Goal: Task Accomplishment & Management: Use online tool/utility

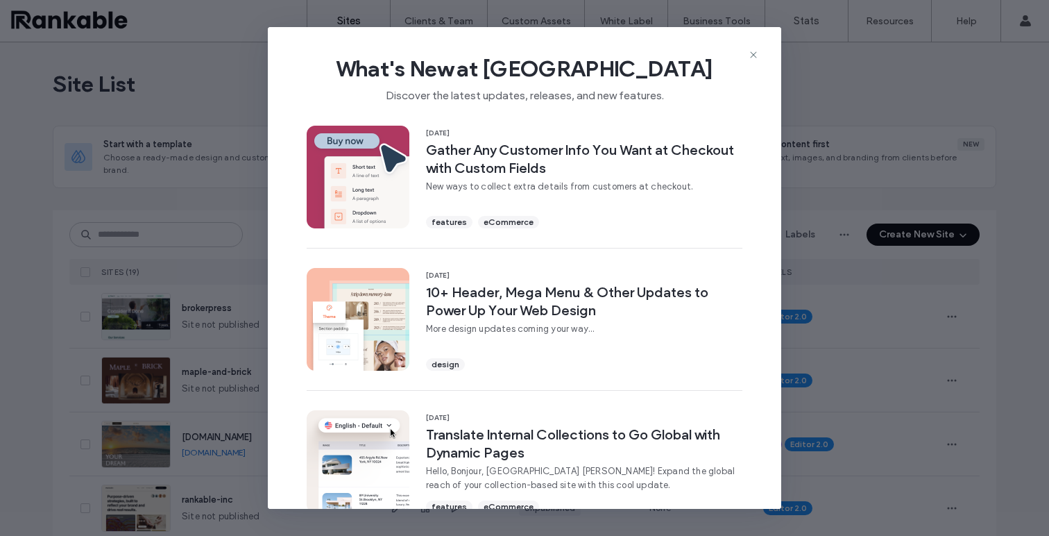
click at [754, 55] on use at bounding box center [753, 54] width 6 height 6
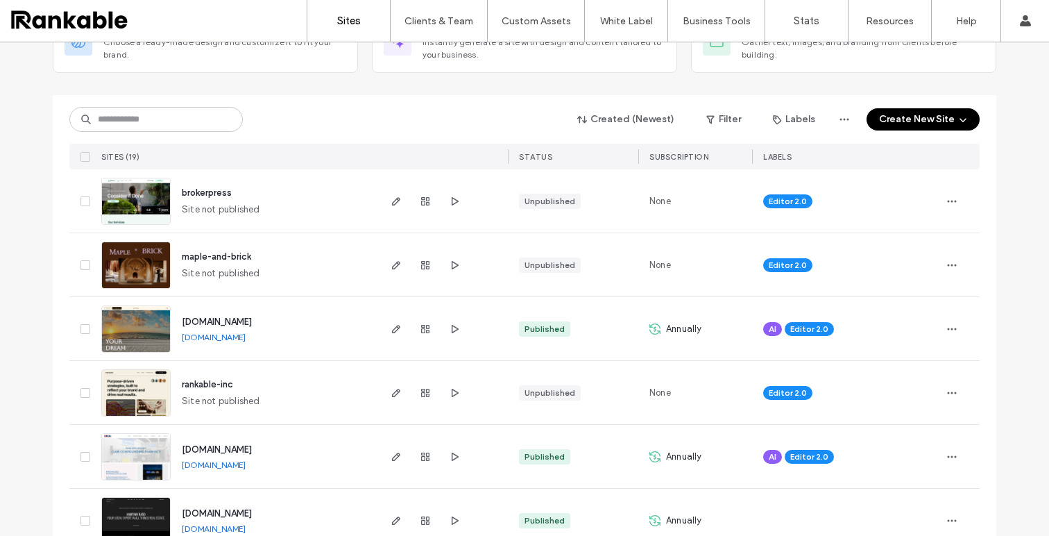
scroll to position [121, 0]
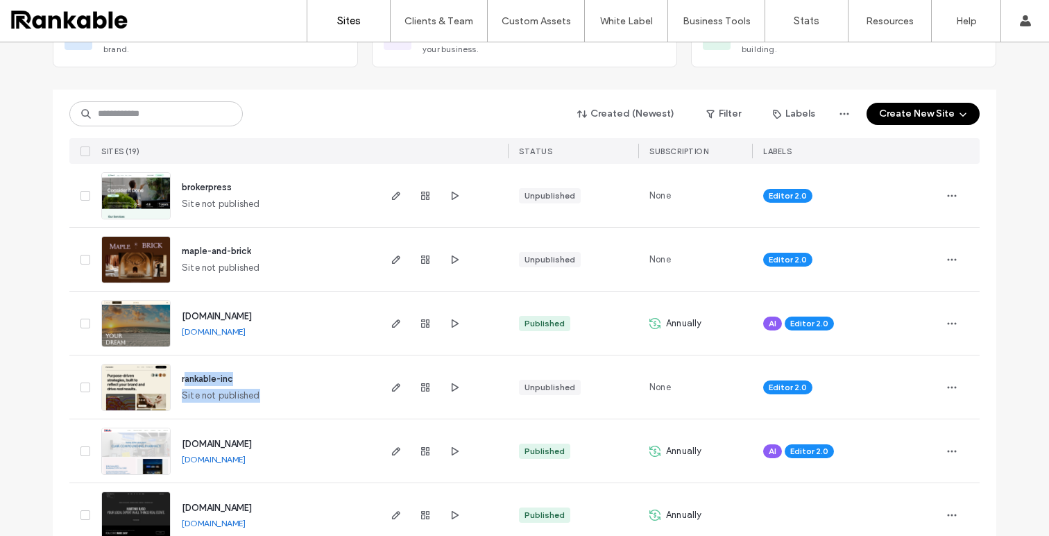
drag, startPoint x: 226, startPoint y: 373, endPoint x: 290, endPoint y: 394, distance: 67.2
click at [182, 378] on div "rankable-inc Site not published" at bounding box center [274, 386] width 206 height 63
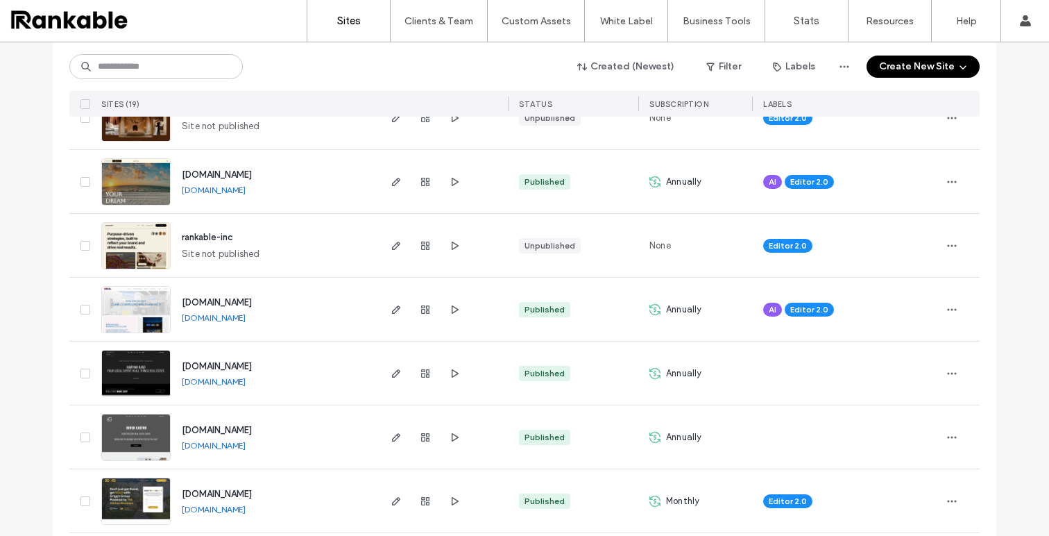
scroll to position [203, 0]
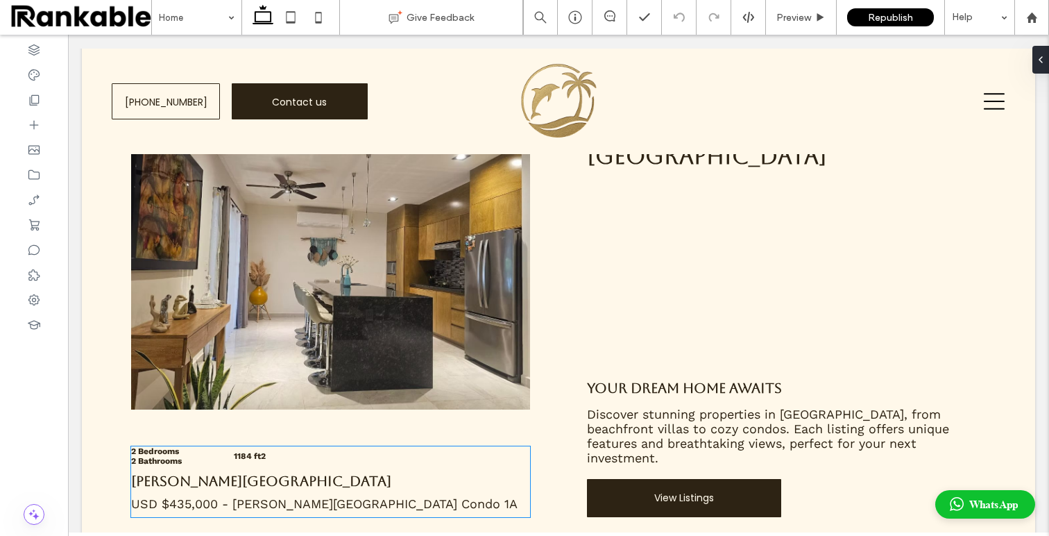
scroll to position [1993, 0]
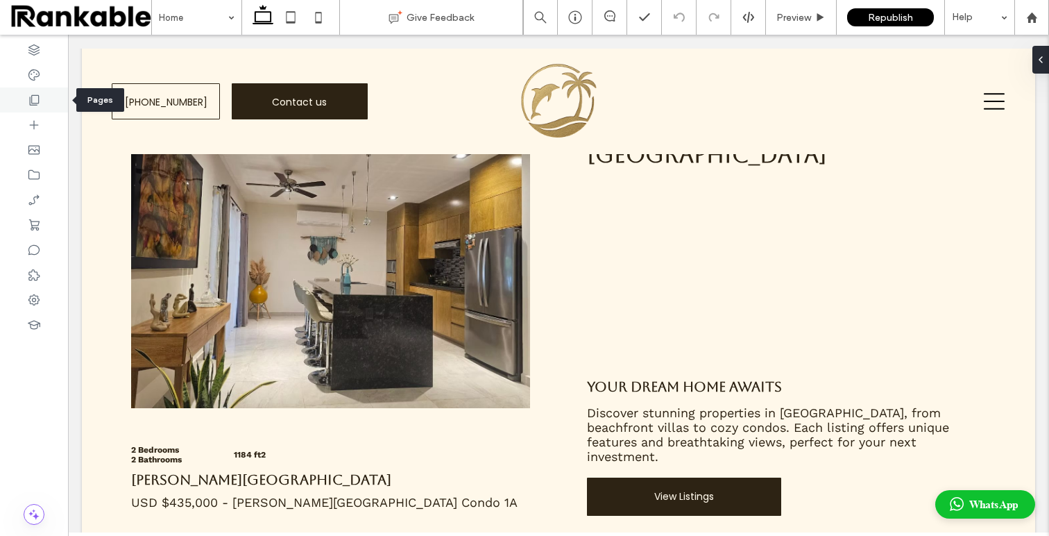
click at [34, 92] on div at bounding box center [34, 99] width 68 height 25
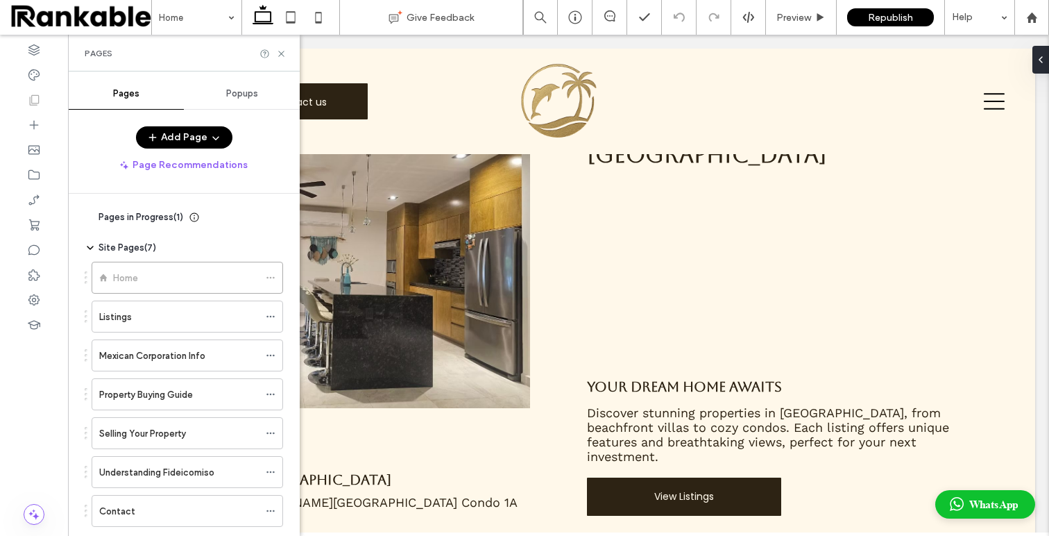
click at [157, 316] on div "Listings" at bounding box center [179, 317] width 160 height 15
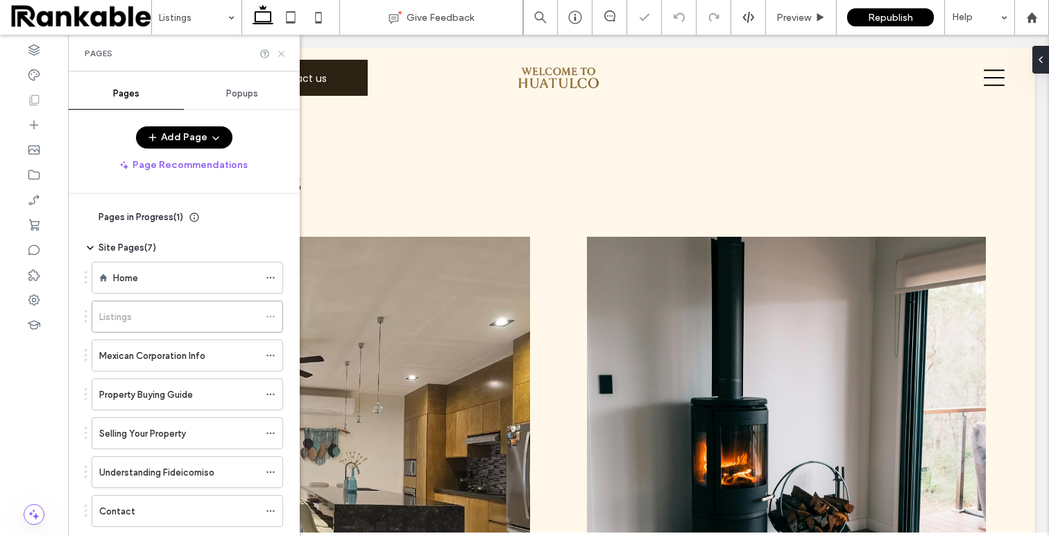
click at [282, 52] on icon at bounding box center [281, 54] width 10 height 10
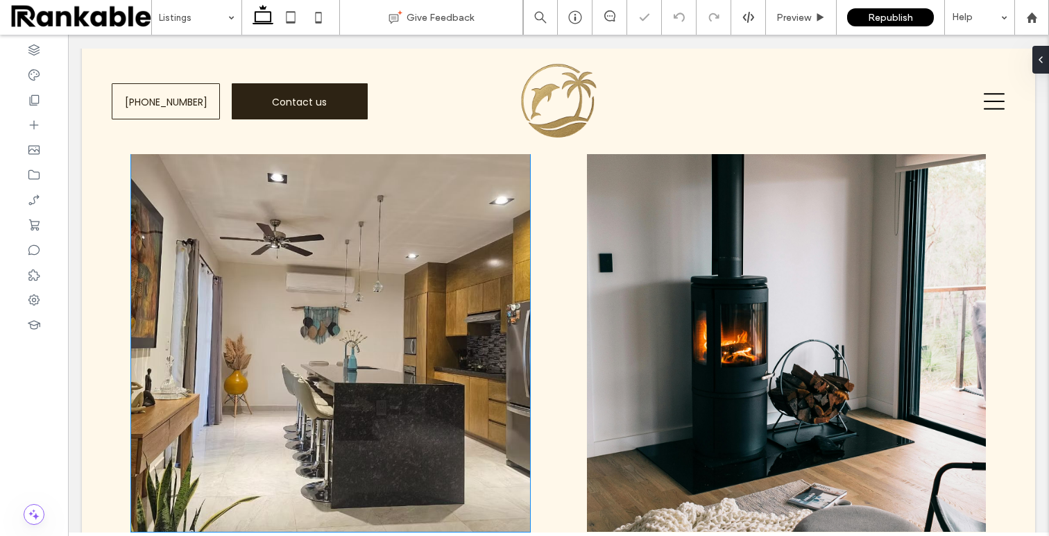
scroll to position [328, 0]
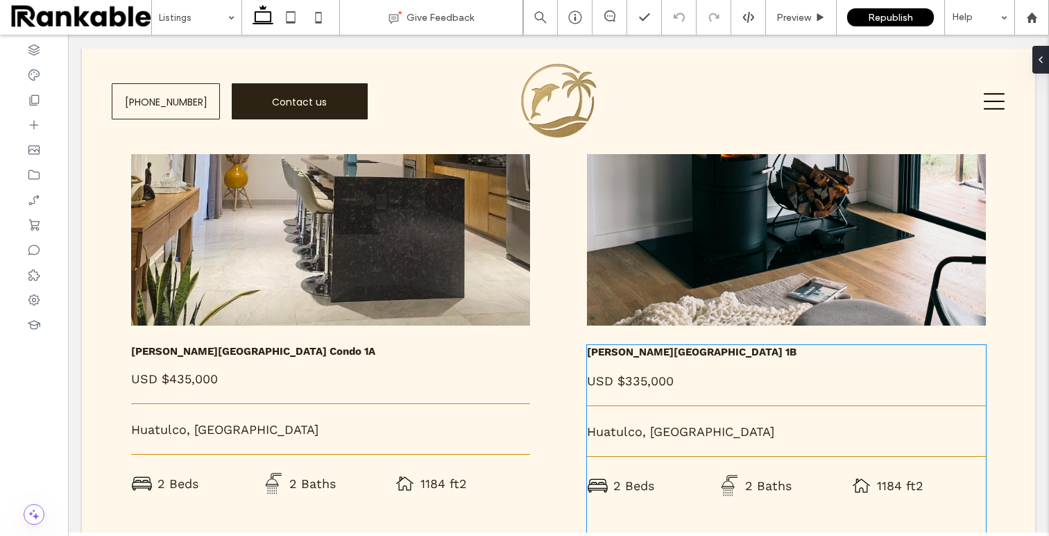
click at [633, 389] on div "[PERSON_NAME][GEOGRAPHIC_DATA] 1B ﻿ USD $335,000 [GEOGRAPHIC_DATA], [GEOGRAPHIC…" at bounding box center [786, 420] width 399 height 151
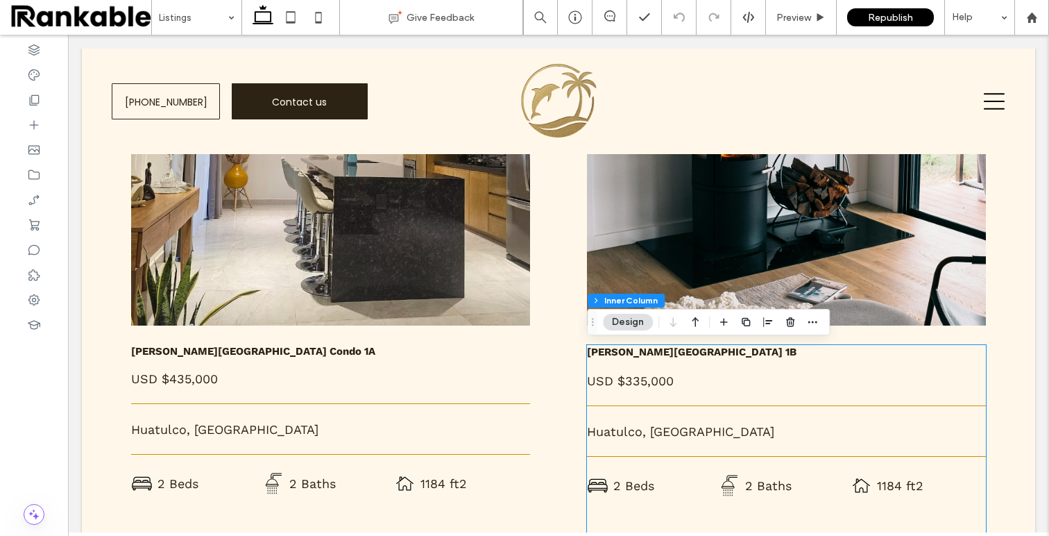
click at [632, 389] on div "[PERSON_NAME][GEOGRAPHIC_DATA] 1B ﻿ USD $335,000 [GEOGRAPHIC_DATA], [GEOGRAPHIC…" at bounding box center [786, 420] width 399 height 151
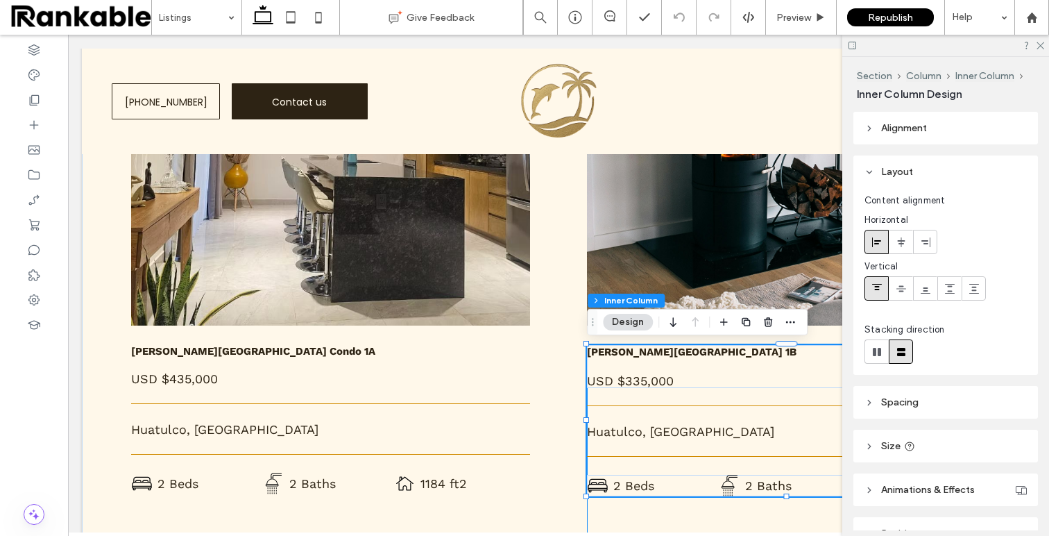
click at [639, 387] on span "USD $335,000" at bounding box center [630, 380] width 87 height 15
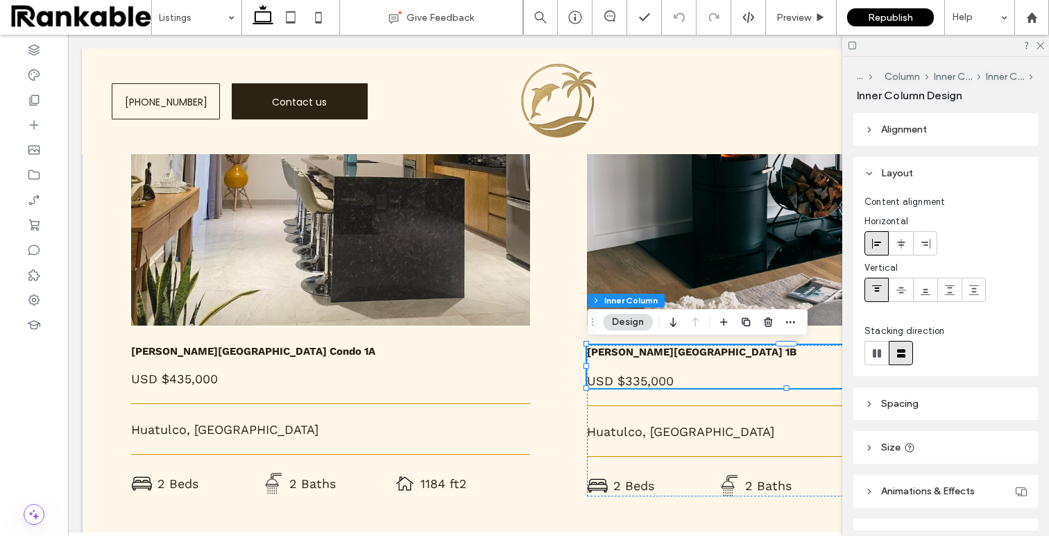
click at [639, 387] on div at bounding box center [786, 387] width 399 height 1
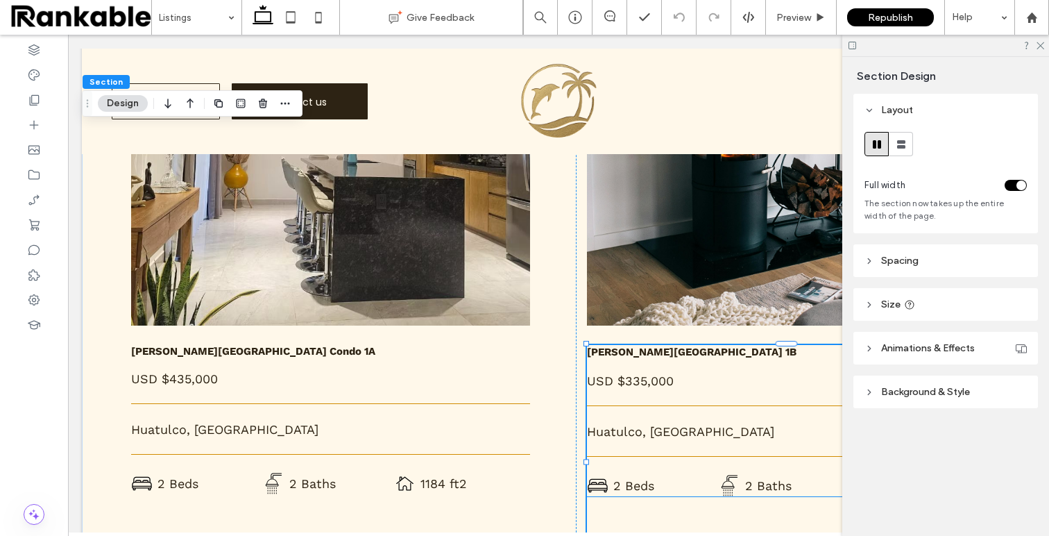
click at [638, 378] on span "USD $335,000" at bounding box center [630, 380] width 87 height 15
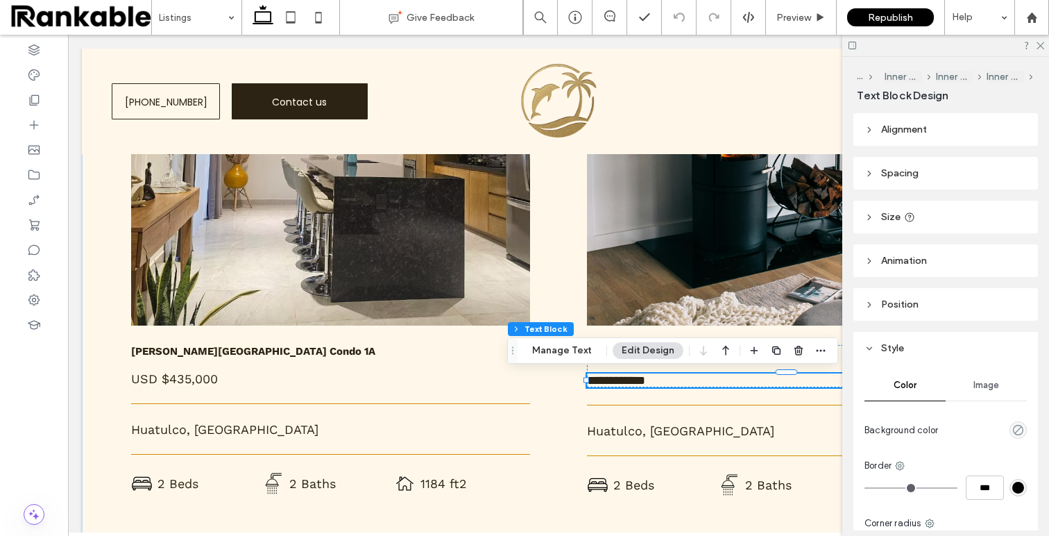
click at [638, 378] on span "**********" at bounding box center [616, 380] width 58 height 12
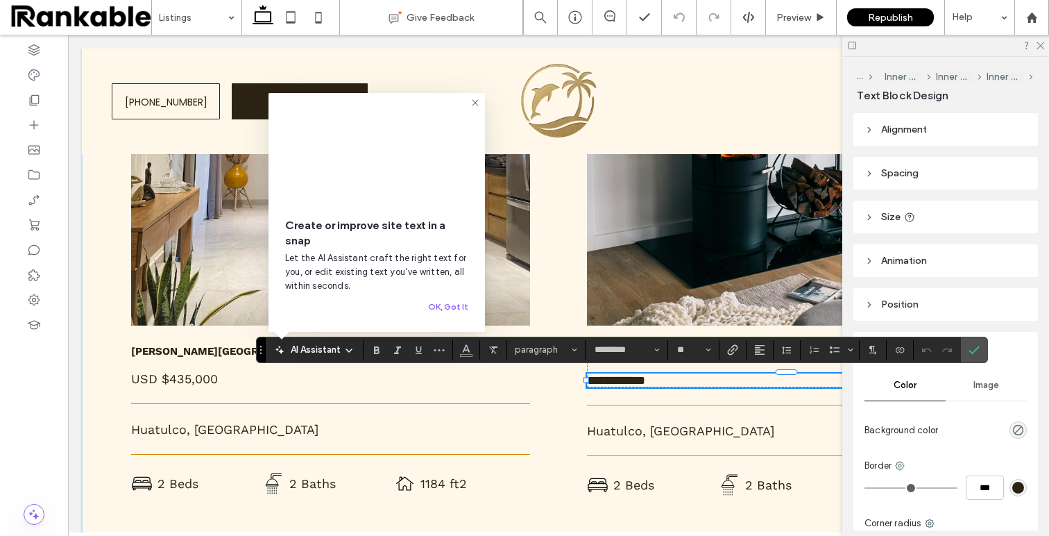
click at [643, 379] on span "**********" at bounding box center [616, 380] width 58 height 12
drag, startPoint x: 646, startPoint y: 382, endPoint x: 622, endPoint y: 382, distance: 24.3
click at [622, 382] on span "**********" at bounding box center [616, 380] width 58 height 12
click at [980, 353] on label "Confirm" at bounding box center [974, 349] width 21 height 25
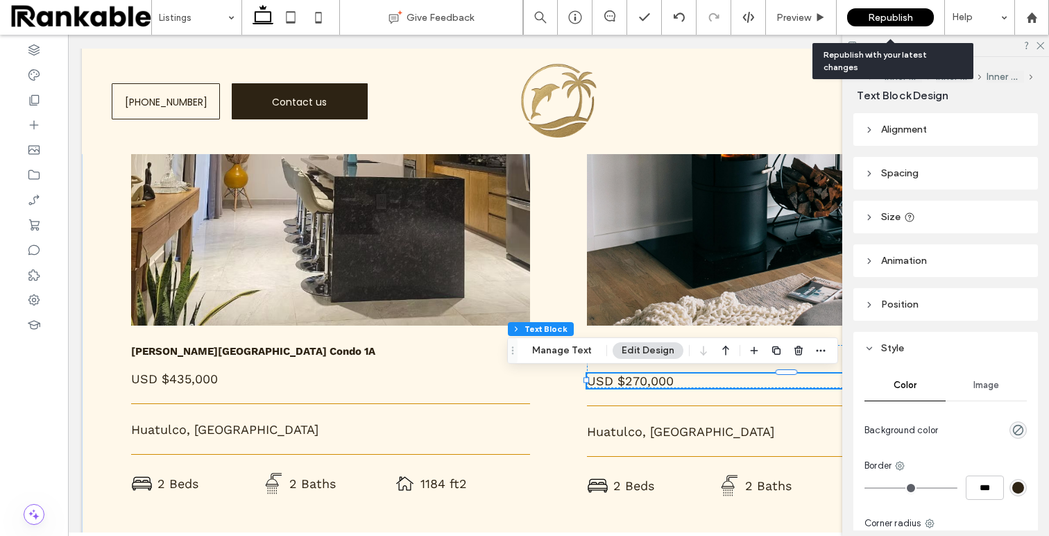
click at [921, 15] on div "Republish" at bounding box center [890, 17] width 87 height 18
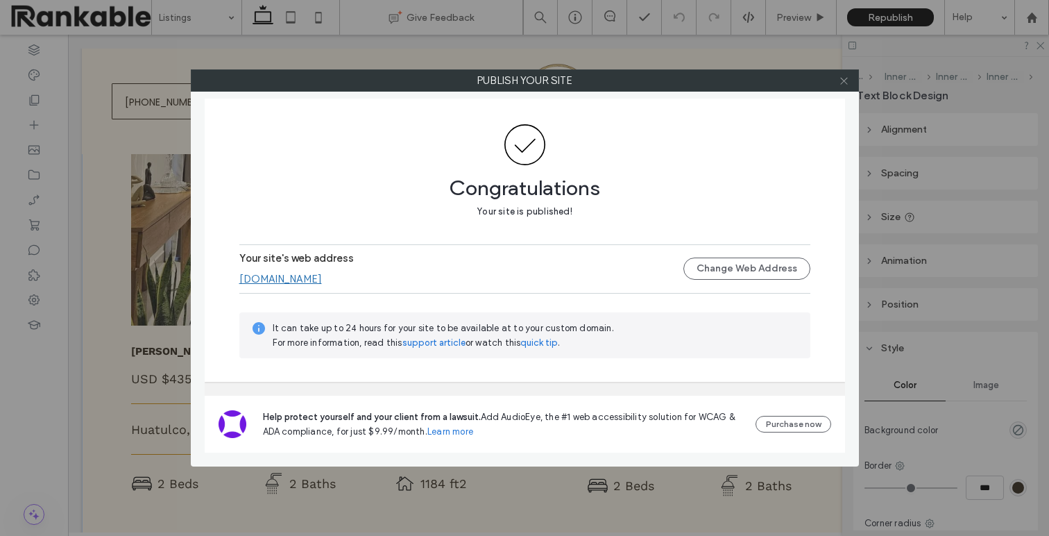
click at [847, 84] on icon at bounding box center [844, 81] width 10 height 10
